Goal: Find contact information: Find contact information

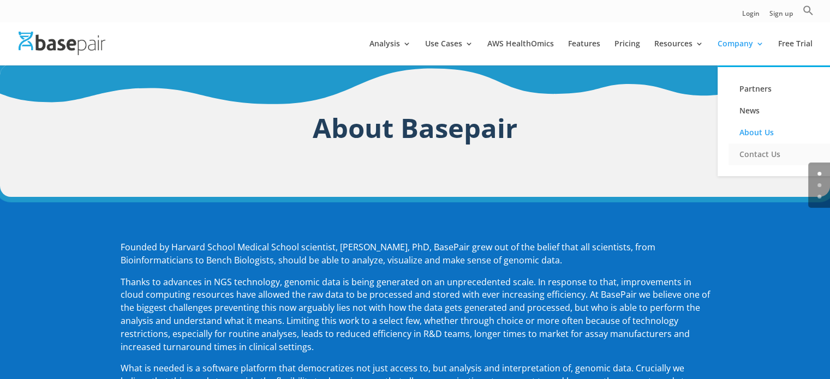
click at [748, 151] on link "Contact Us" at bounding box center [783, 155] width 109 height 22
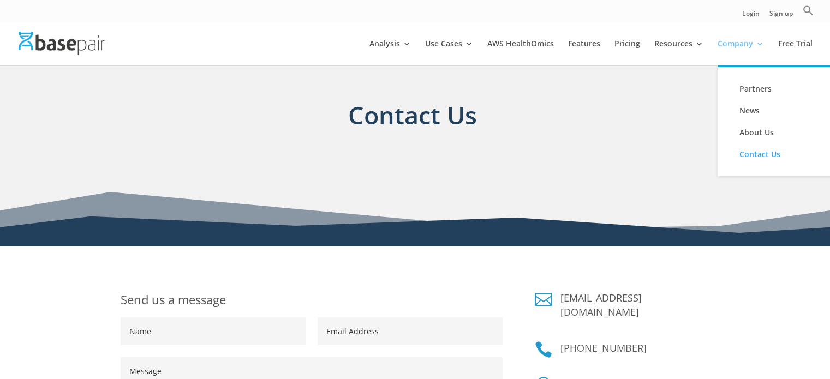
click at [739, 45] on link "Company" at bounding box center [741, 53] width 46 height 26
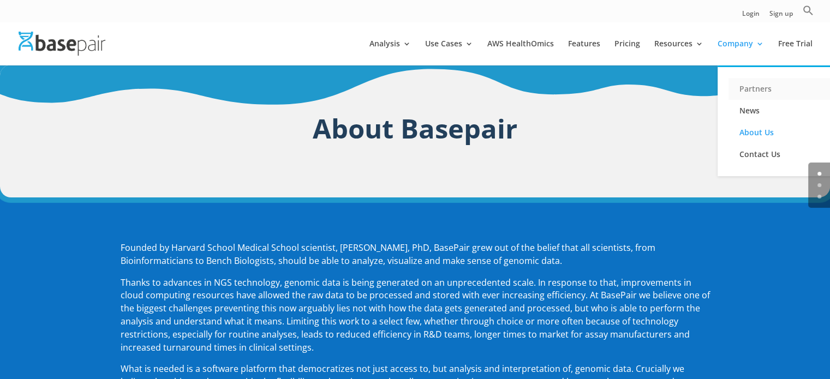
click at [760, 88] on link "Partners" at bounding box center [783, 89] width 109 height 22
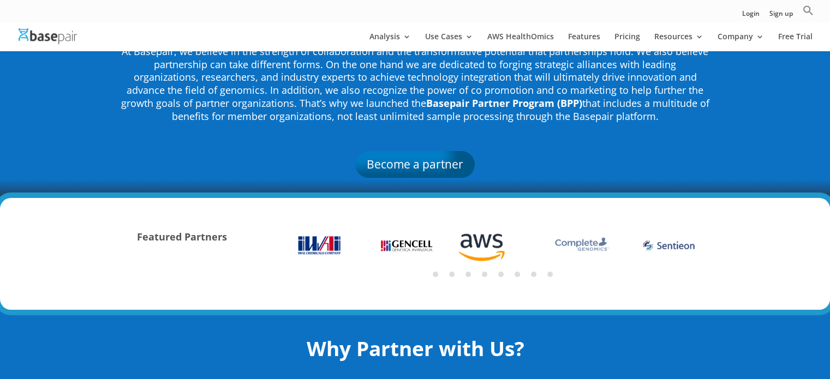
scroll to position [82, 0]
